Goal: Obtain resource: Download file/media

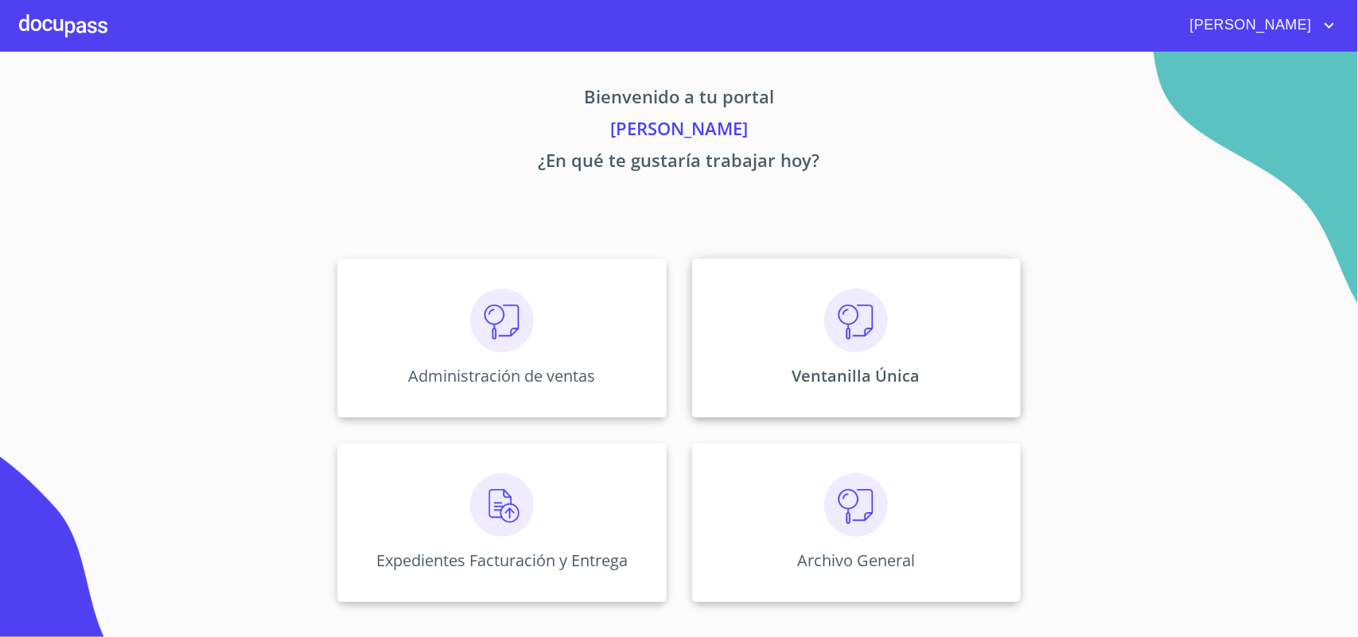
click at [868, 342] on img at bounding box center [856, 321] width 64 height 64
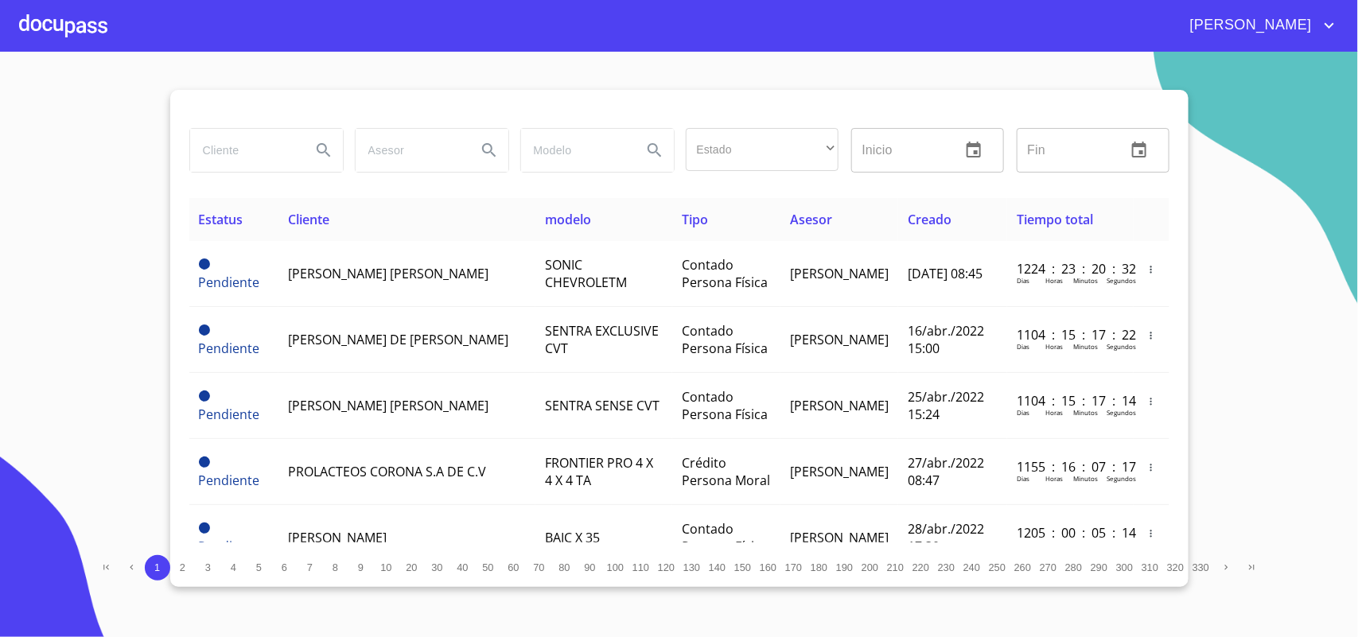
click at [276, 154] on input "search" at bounding box center [244, 150] width 108 height 43
type input "ITESO"
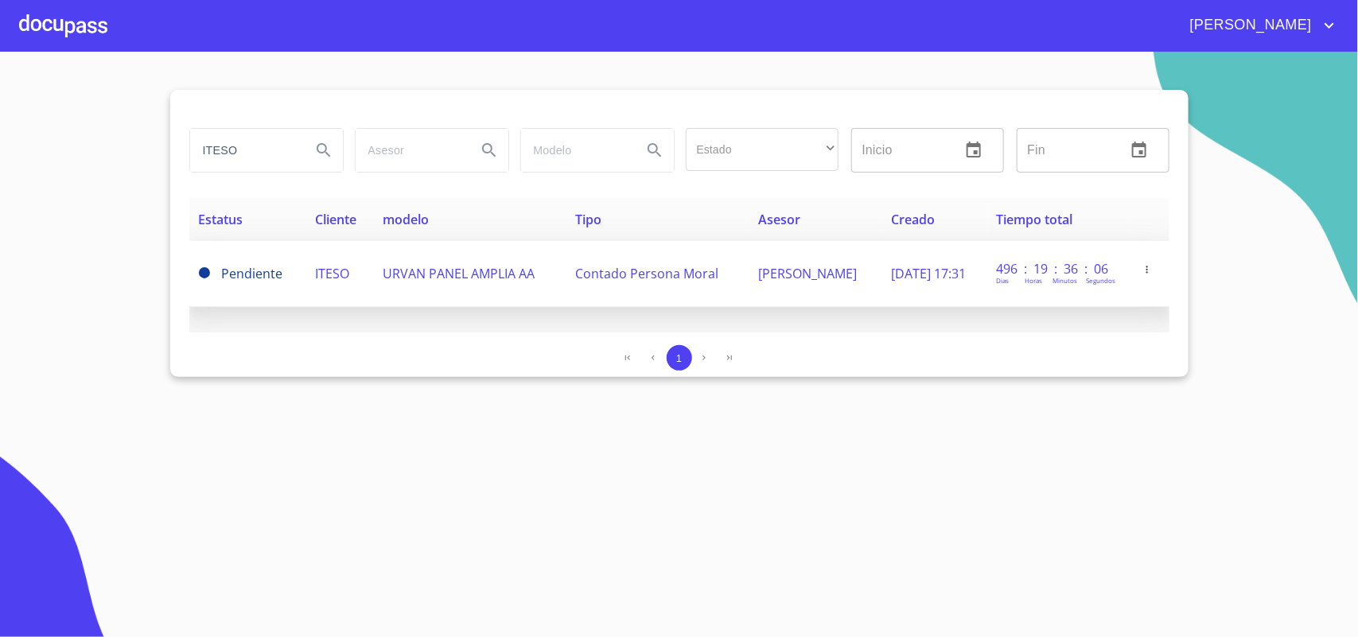
click at [329, 289] on td "ITESO" at bounding box center [339, 274] width 68 height 66
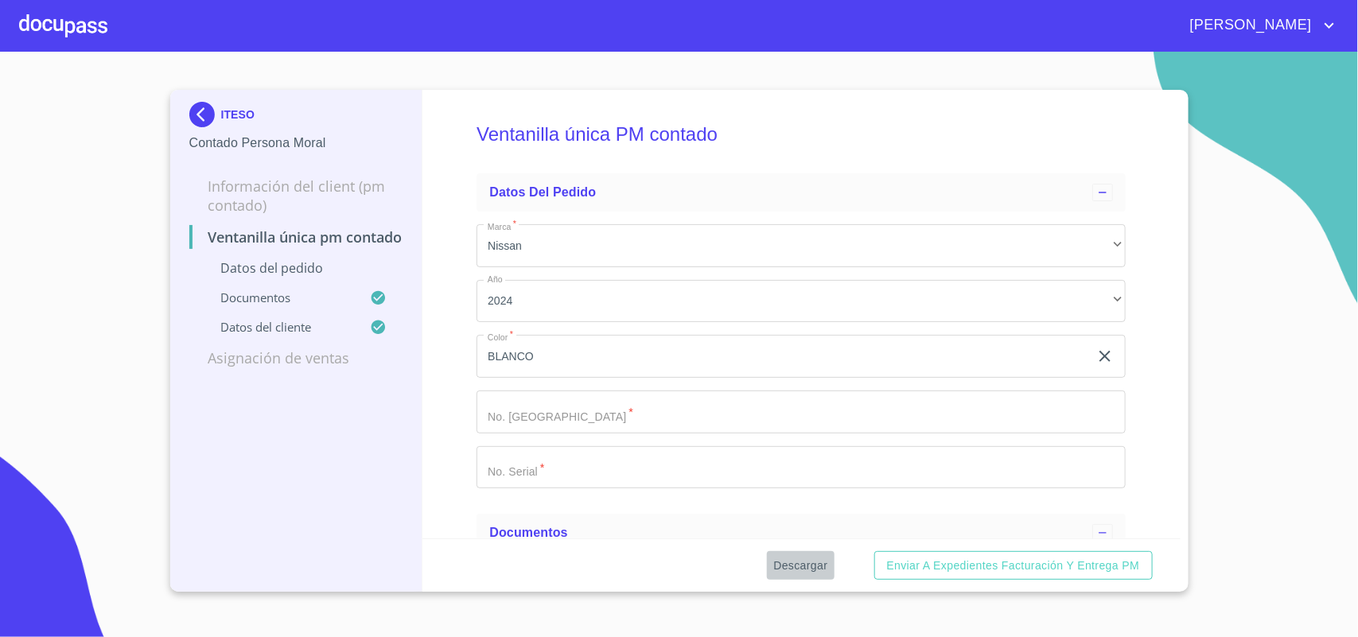
click at [802, 558] on span "Descargar" at bounding box center [800, 566] width 54 height 20
click at [181, 95] on div "ITESO Contado Persona Moral Información del Client (PM contado) Ventanilla únic…" at bounding box center [296, 341] width 253 height 502
click at [204, 113] on img at bounding box center [205, 114] width 32 height 25
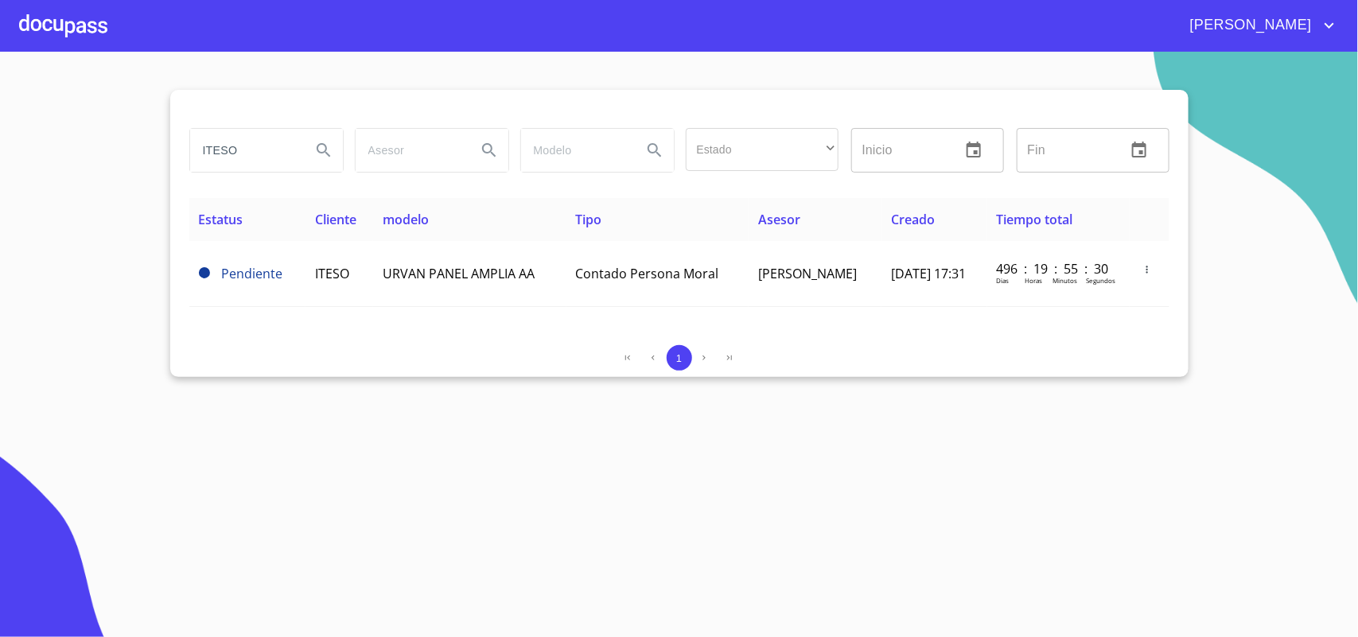
drag, startPoint x: 261, startPoint y: 152, endPoint x: 0, endPoint y: 145, distance: 261.0
click at [0, 145] on section "ITESO Estado ​ ​ Inicio ​ Fin ​ Estatus Cliente modelo Tipo Asesor Creado Tiemp…" at bounding box center [679, 344] width 1358 height 585
type input "ACEREROS"
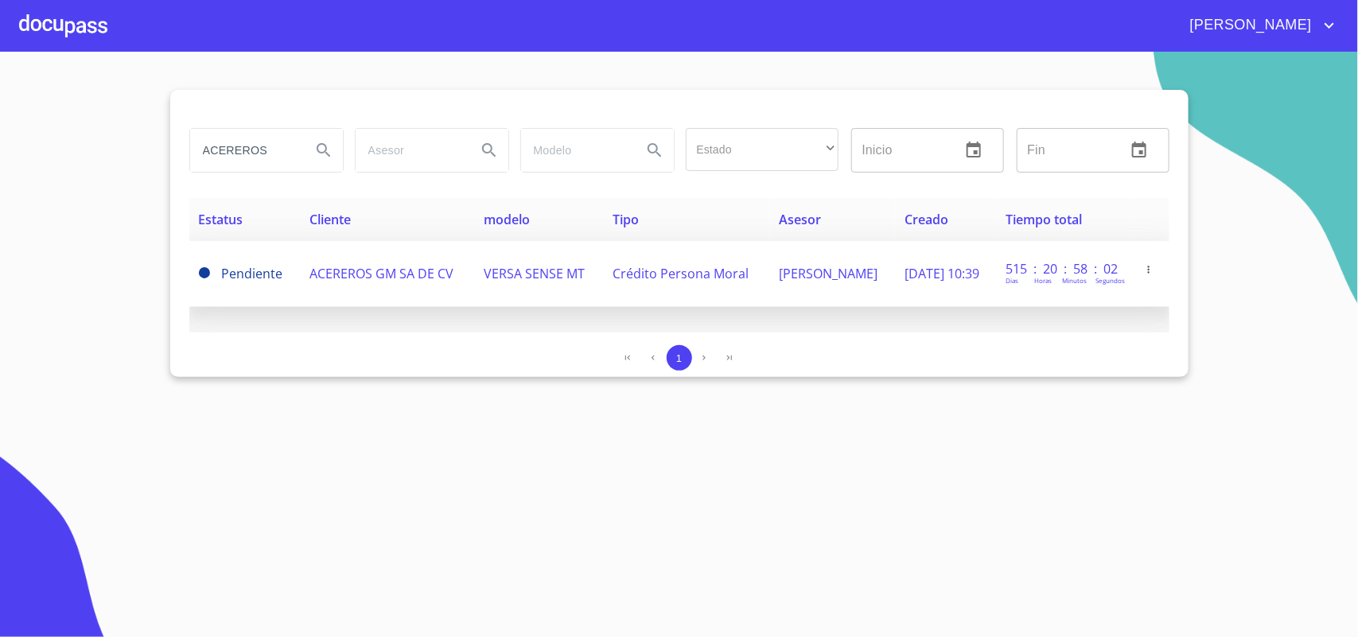
click at [330, 265] on span "ACEREROS GM SA DE CV" at bounding box center [381, 273] width 144 height 17
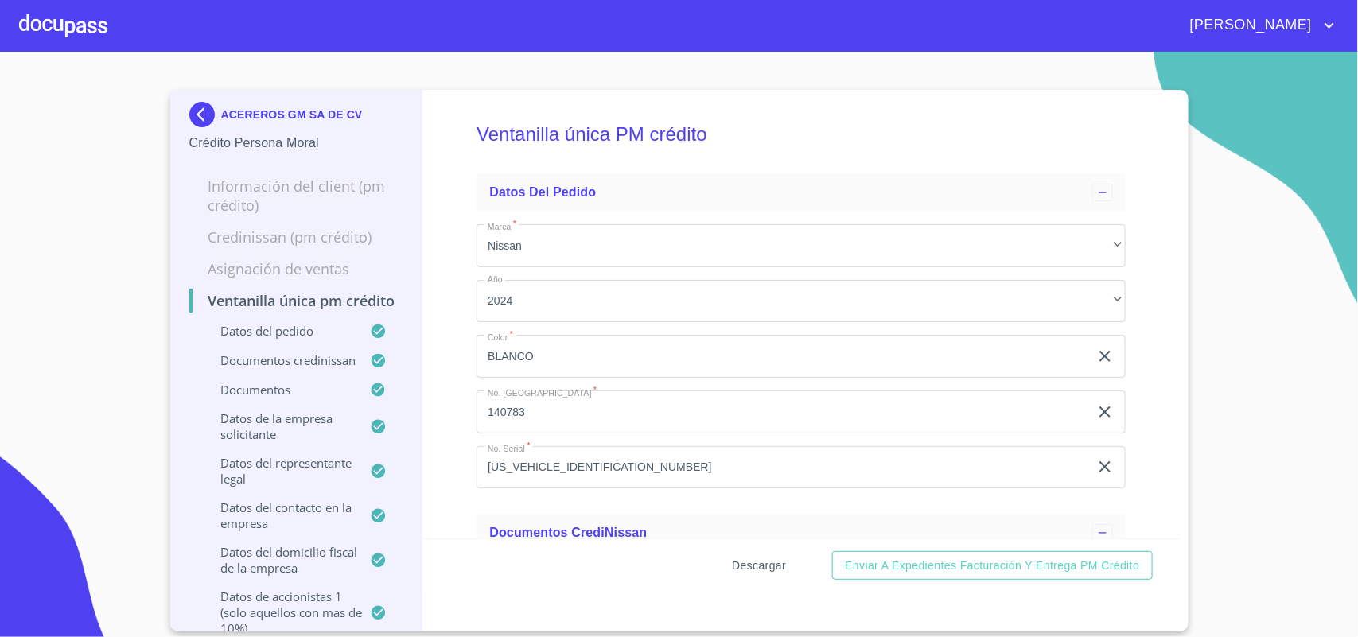
click at [765, 561] on span "Descargar" at bounding box center [759, 566] width 54 height 20
click at [204, 107] on img at bounding box center [205, 114] width 32 height 25
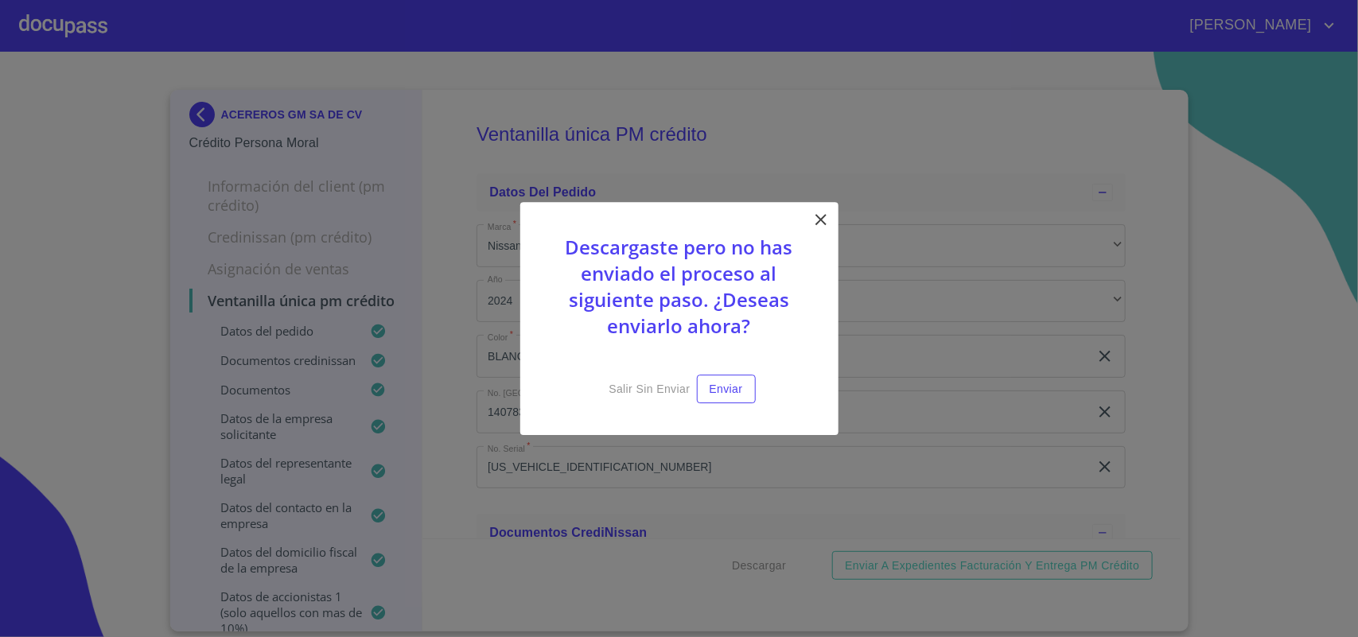
click at [824, 214] on icon at bounding box center [820, 219] width 11 height 11
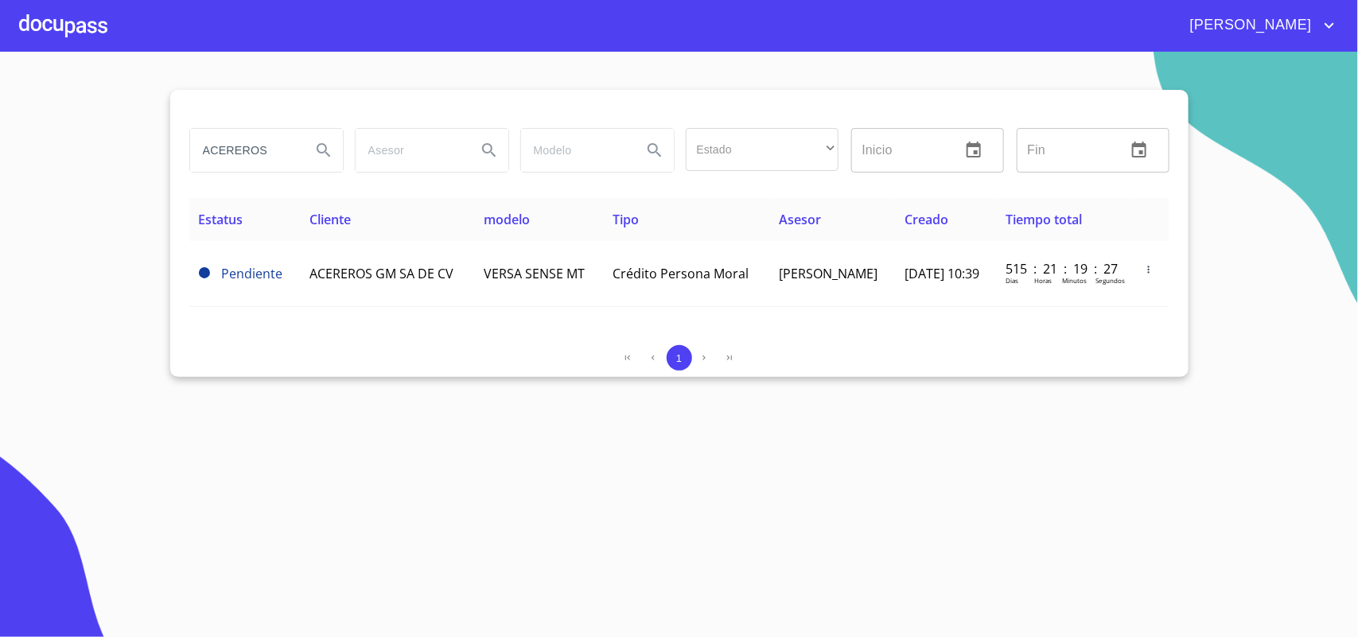
drag, startPoint x: 289, startPoint y: 152, endPoint x: 36, endPoint y: 148, distance: 253.0
click at [36, 148] on section "ACEREROS Estado ​ ​ Inicio ​ Fin ​ Estatus Cliente modelo Tipo Asesor Creado Ti…" at bounding box center [679, 344] width 1358 height 585
type input "SOLIDO"
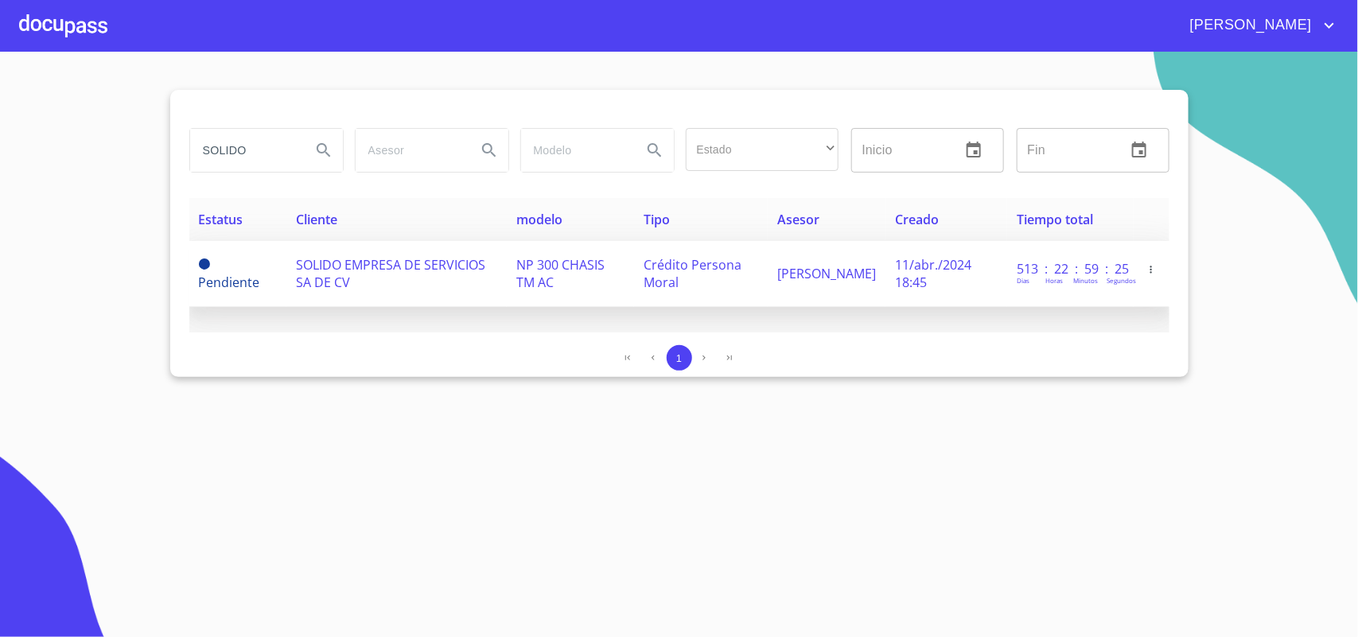
click at [339, 274] on span "SOLIDO EMPRESA DE SERVICIOS SA DE CV" at bounding box center [390, 273] width 189 height 35
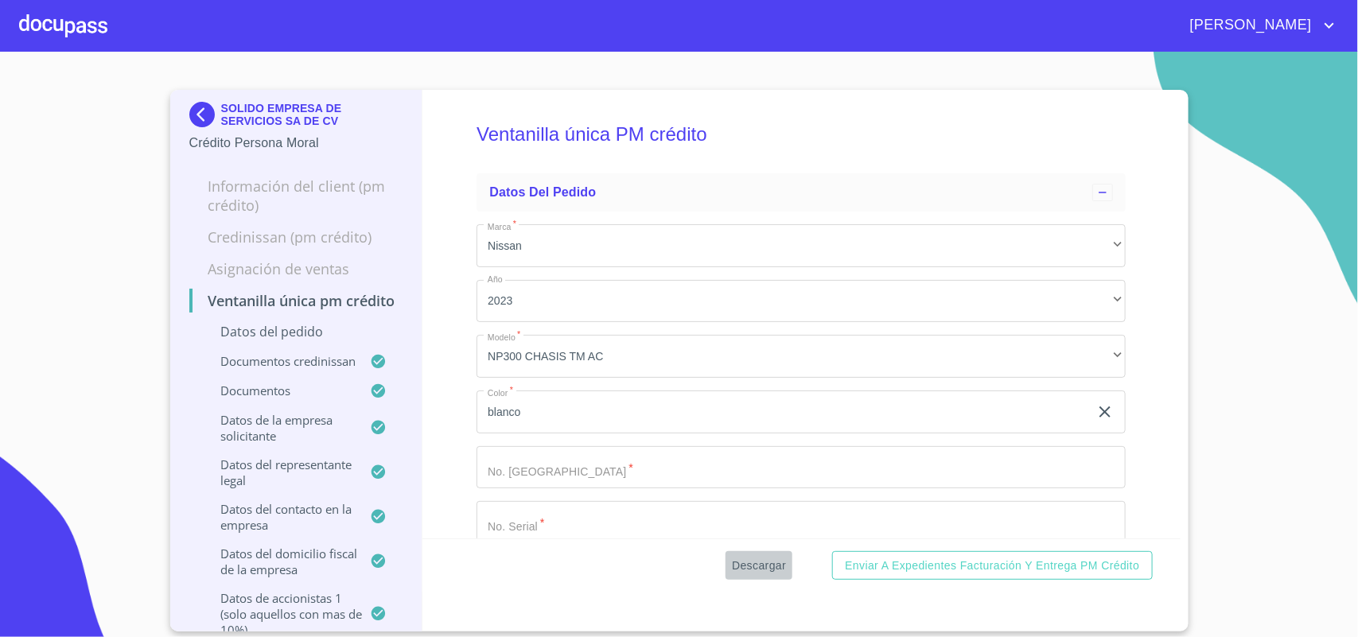
click at [764, 563] on span "Descargar" at bounding box center [759, 566] width 54 height 20
